Goal: Information Seeking & Learning: Learn about a topic

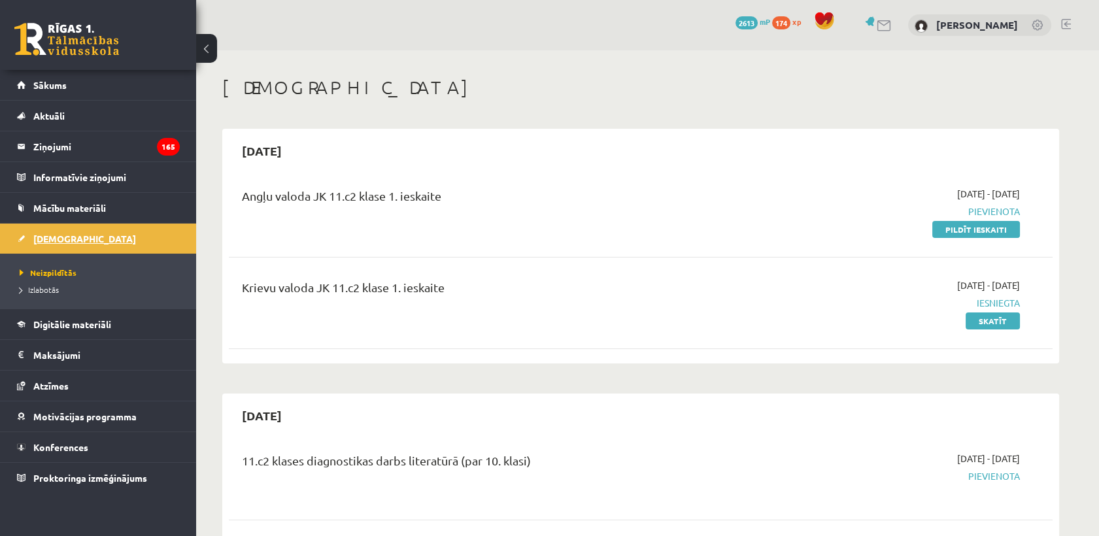
click at [56, 237] on span "[DEMOGRAPHIC_DATA]" at bounding box center [84, 239] width 103 height 12
click at [57, 76] on link "Sākums" at bounding box center [98, 85] width 163 height 30
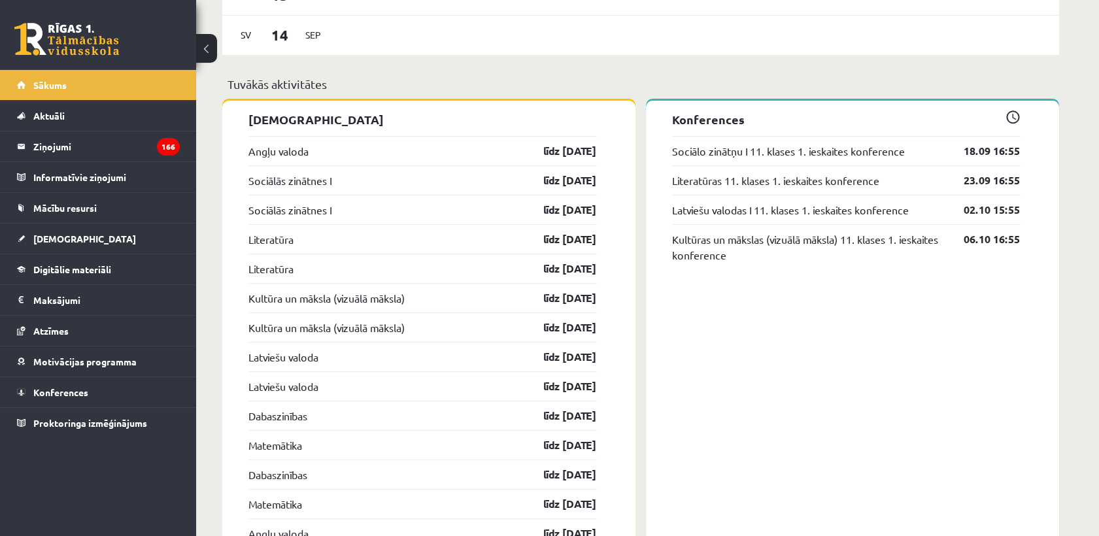
scroll to position [1102, 0]
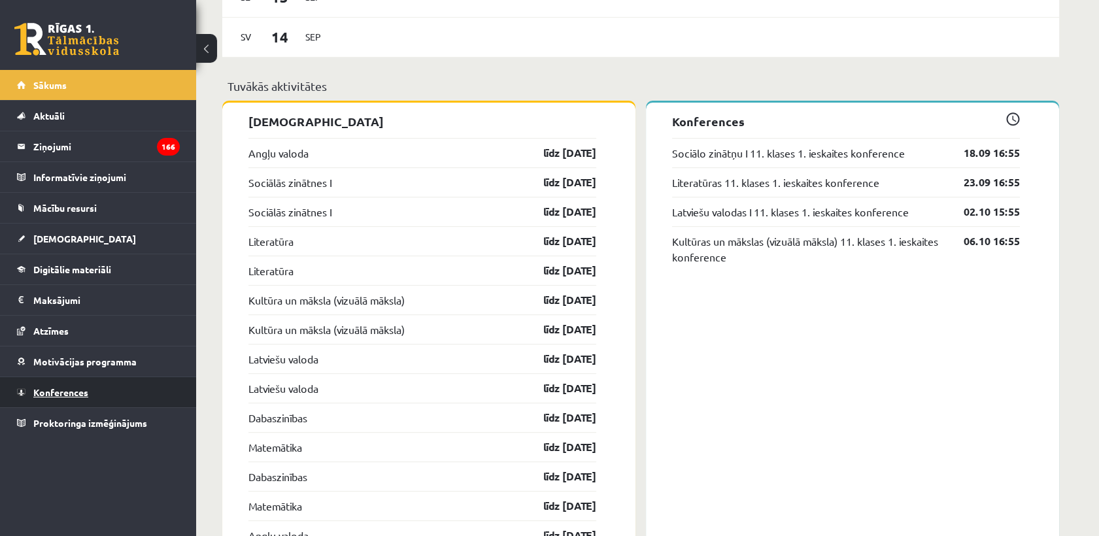
click at [98, 390] on link "Konferences" at bounding box center [98, 392] width 163 height 30
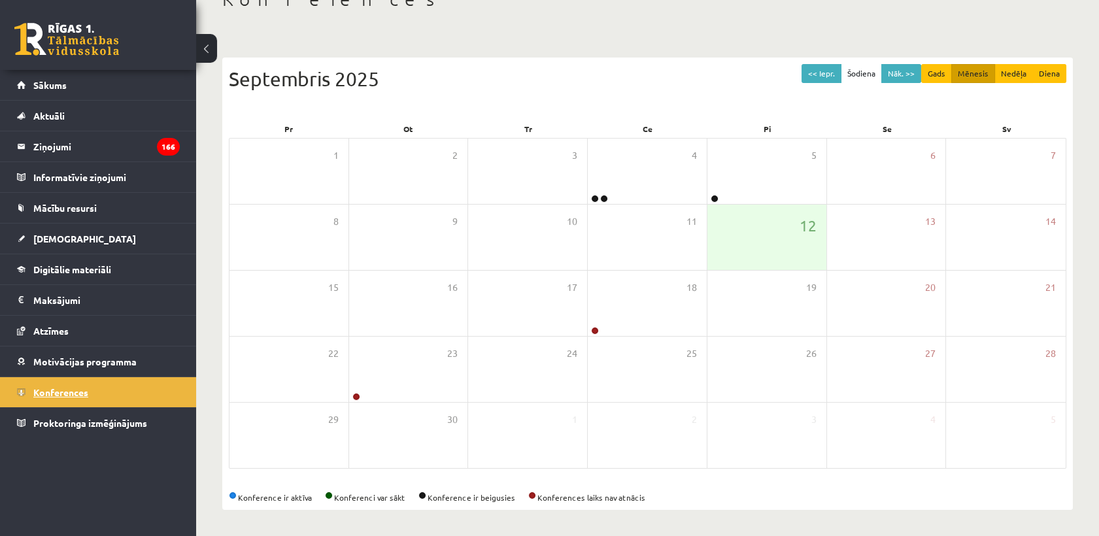
scroll to position [88, 0]
click at [733, 229] on div "12" at bounding box center [766, 237] width 119 height 65
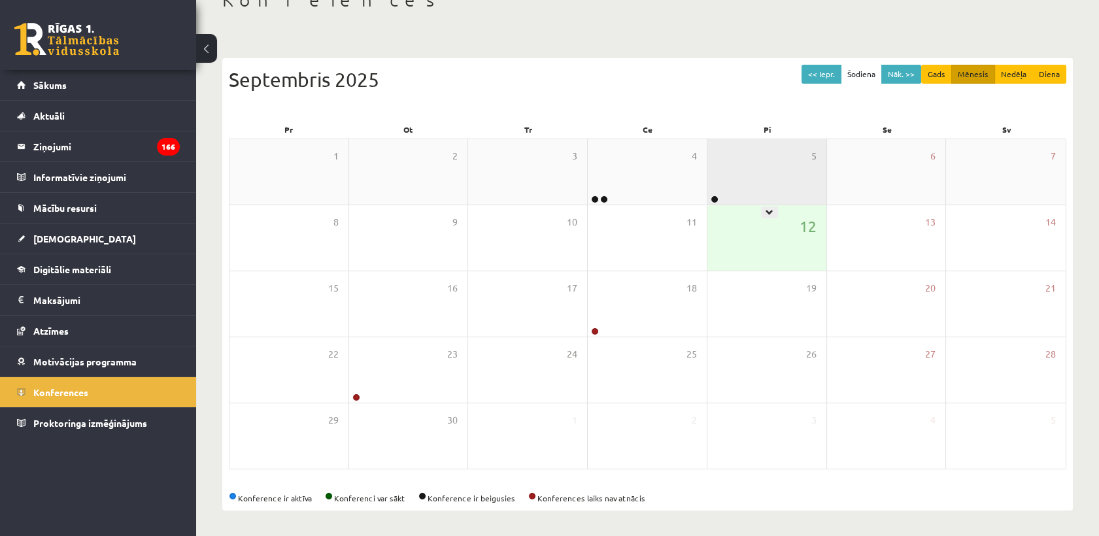
click at [727, 183] on div "5" at bounding box center [766, 171] width 119 height 65
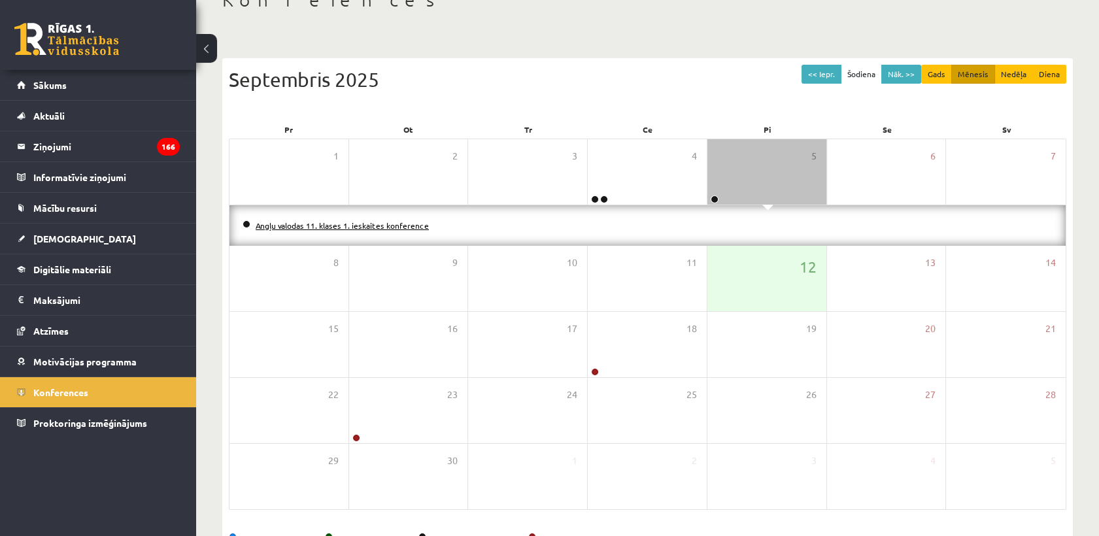
click at [421, 226] on link "Angļu valodas 11. klases 1. ieskaites konference" at bounding box center [342, 225] width 173 height 10
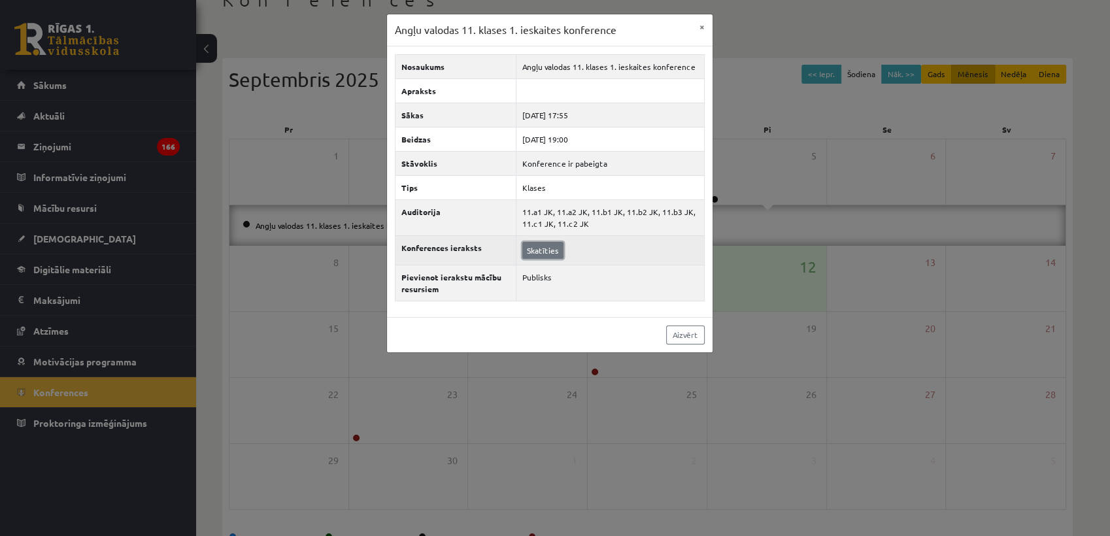
click at [547, 250] on link "Skatīties" at bounding box center [542, 250] width 41 height 17
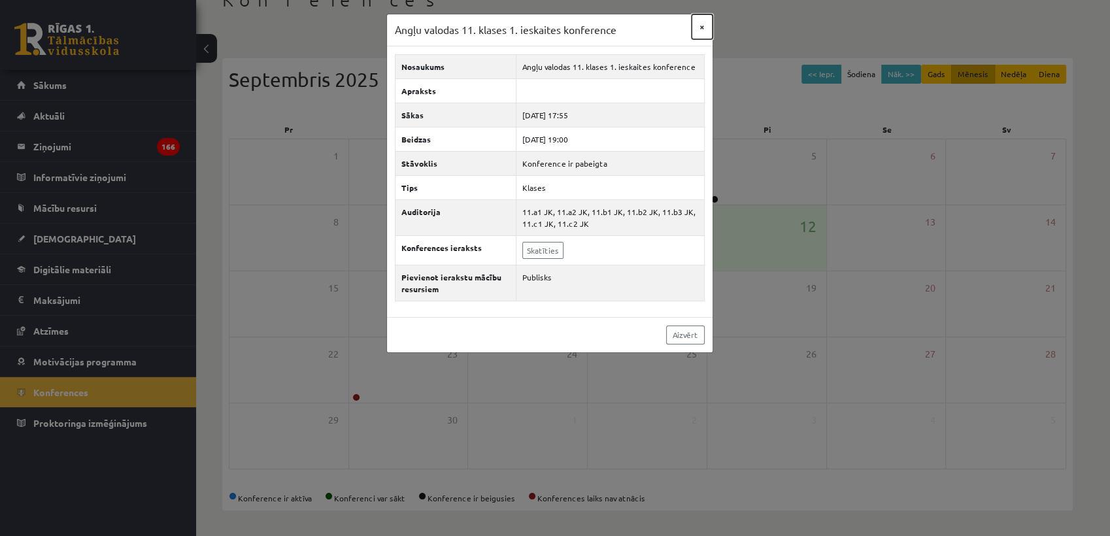
click at [705, 24] on button "×" at bounding box center [701, 26] width 21 height 25
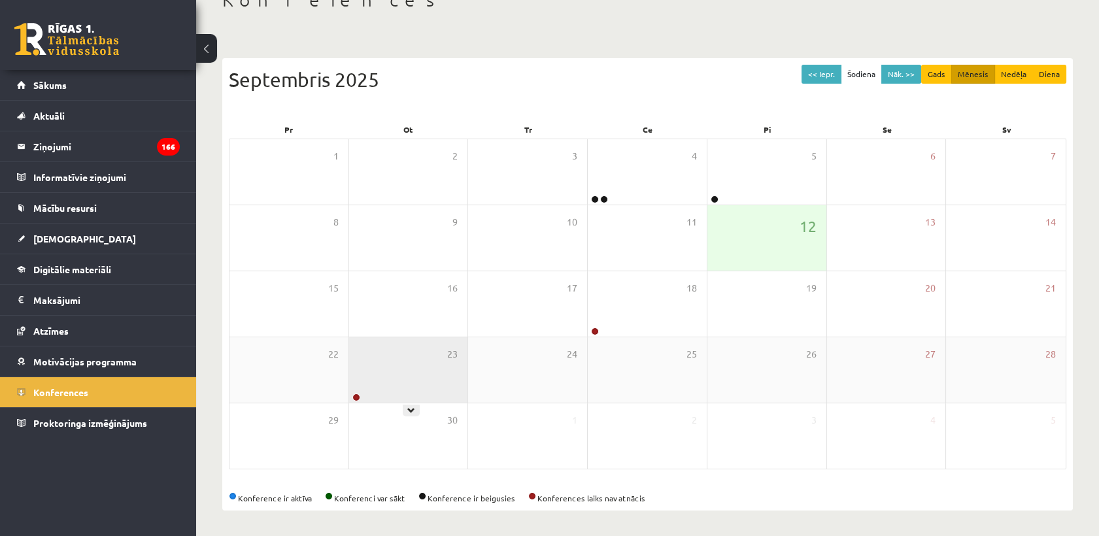
click at [361, 397] on div "23" at bounding box center [408, 369] width 119 height 65
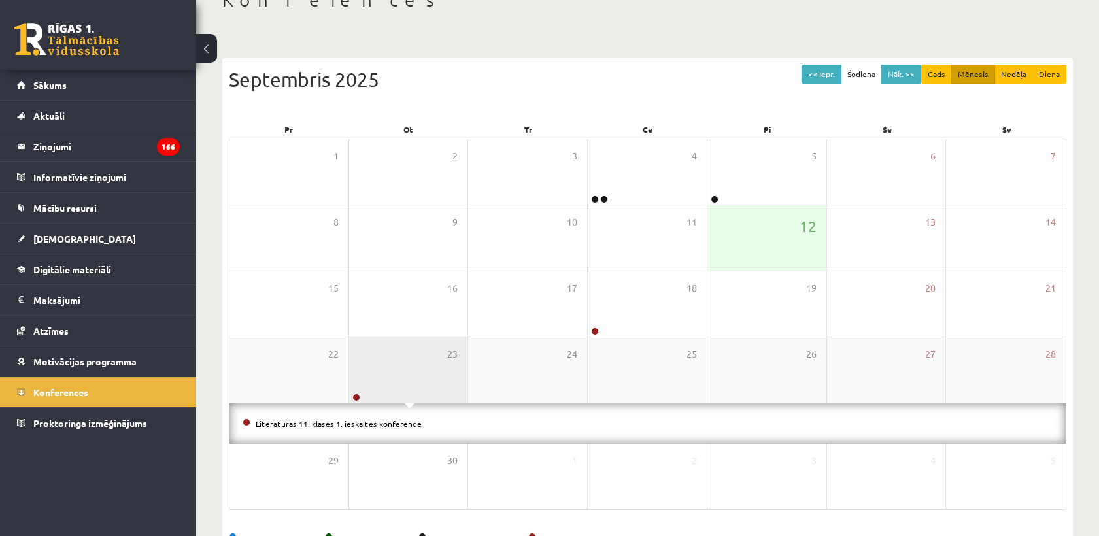
click at [365, 383] on div "23" at bounding box center [408, 369] width 119 height 65
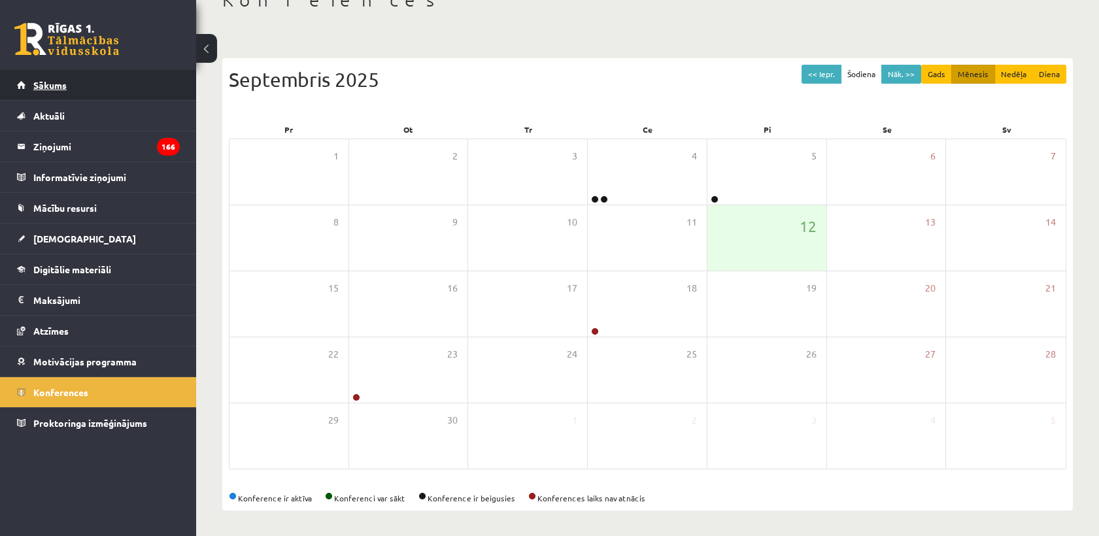
click at [61, 86] on span "Sākums" at bounding box center [49, 85] width 33 height 12
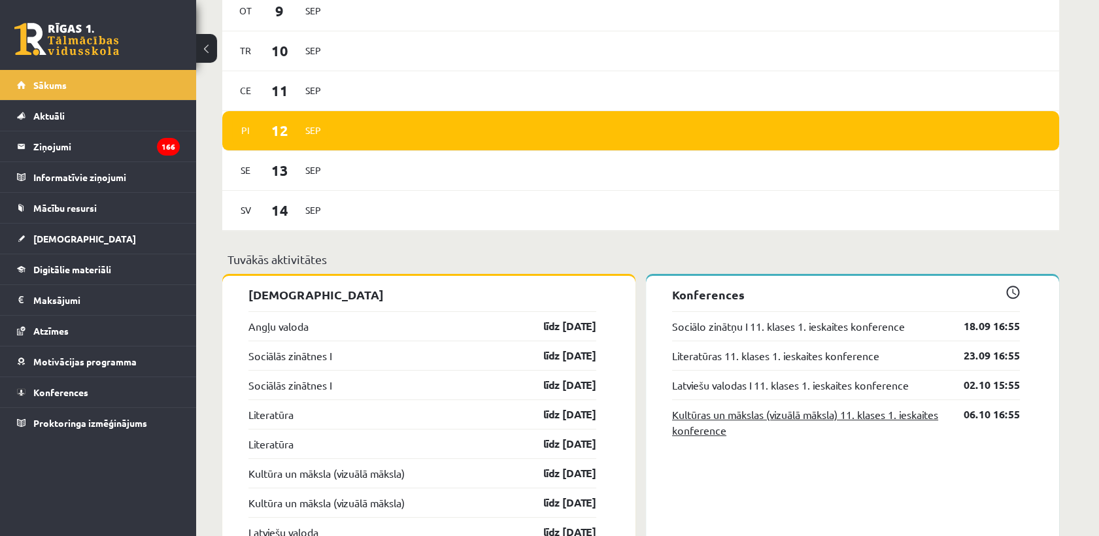
scroll to position [1016, 0]
